Goal: Task Accomplishment & Management: Use online tool/utility

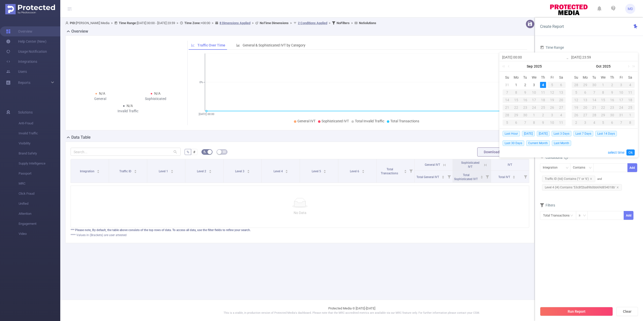
click at [508, 216] on p "No Data" at bounding box center [300, 213] width 450 height 6
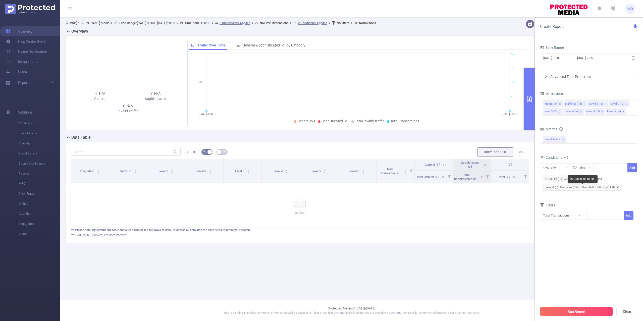
click at [617, 188] on icon "icon: close" at bounding box center [618, 187] width 2 height 2
click at [562, 167] on div "Integration" at bounding box center [555, 168] width 25 height 8
click at [555, 219] on li "Level 4 (l4)" at bounding box center [555, 219] width 30 height 8
click at [599, 170] on div at bounding box center [610, 168] width 29 height 8
paste input "1007974"
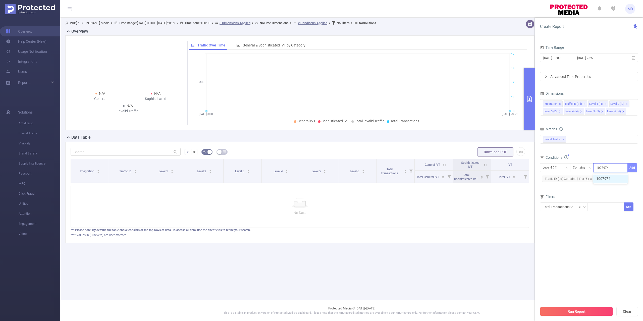
type input "1007974"
click at [637, 166] on button "Add" at bounding box center [633, 167] width 10 height 9
click at [571, 312] on button "Run Report" at bounding box center [576, 311] width 73 height 9
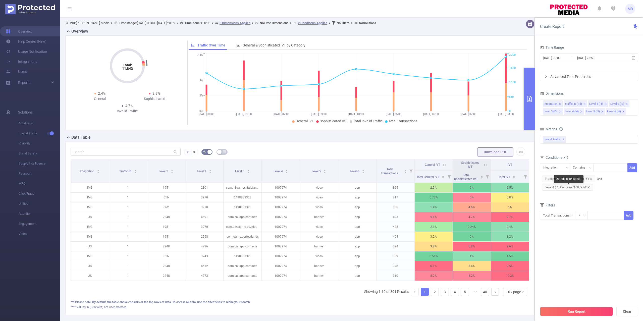
click at [588, 187] on icon "icon: close" at bounding box center [589, 187] width 3 height 3
click at [551, 167] on div "Integration" at bounding box center [552, 168] width 18 height 8
click at [554, 221] on li "Level 4 (l4)" at bounding box center [555, 219] width 30 height 8
click at [607, 167] on div at bounding box center [610, 168] width 29 height 8
paste input "1016772"
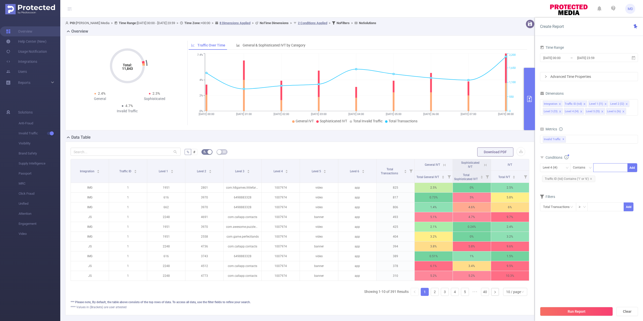
type input "1016772"
click at [595, 310] on button "Run Report" at bounding box center [576, 311] width 73 height 9
